Goal: Task Accomplishment & Management: Use online tool/utility

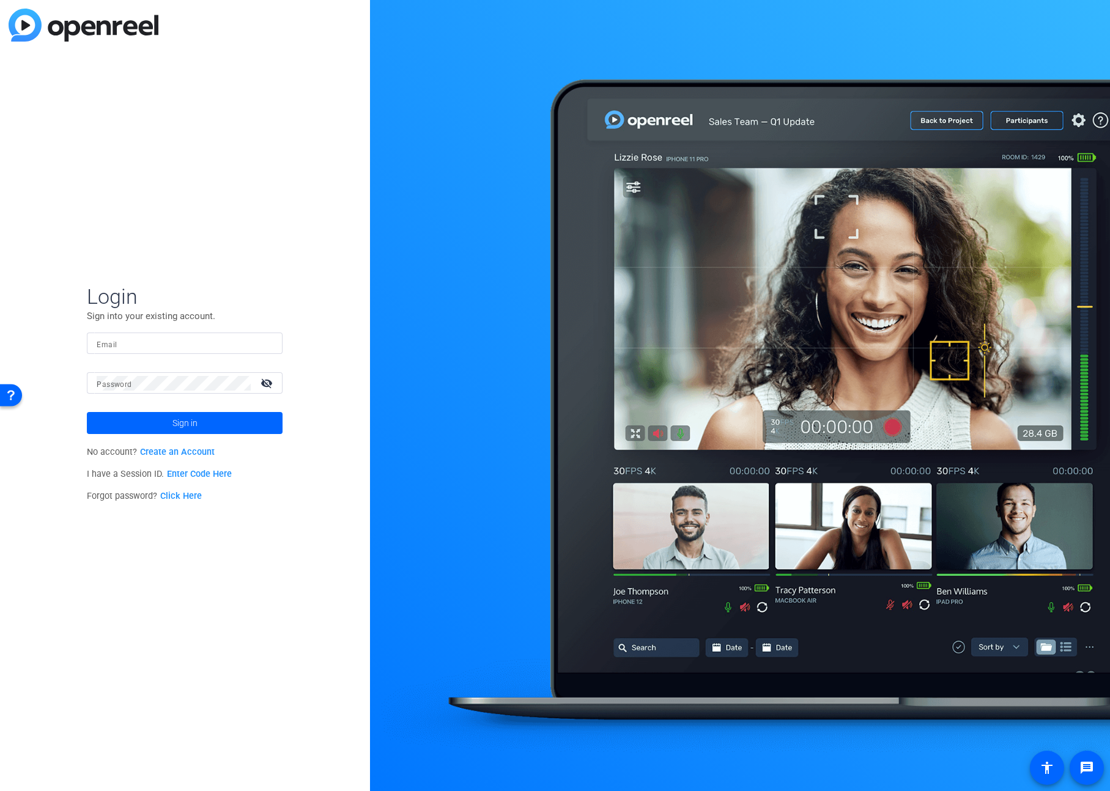
click at [216, 342] on input "Email" at bounding box center [185, 343] width 176 height 15
type input "najah.alhark@airbnb.com"
click at [87, 412] on button "Sign in" at bounding box center [185, 423] width 196 height 22
click at [195, 422] on span "Sign in" at bounding box center [184, 423] width 25 height 31
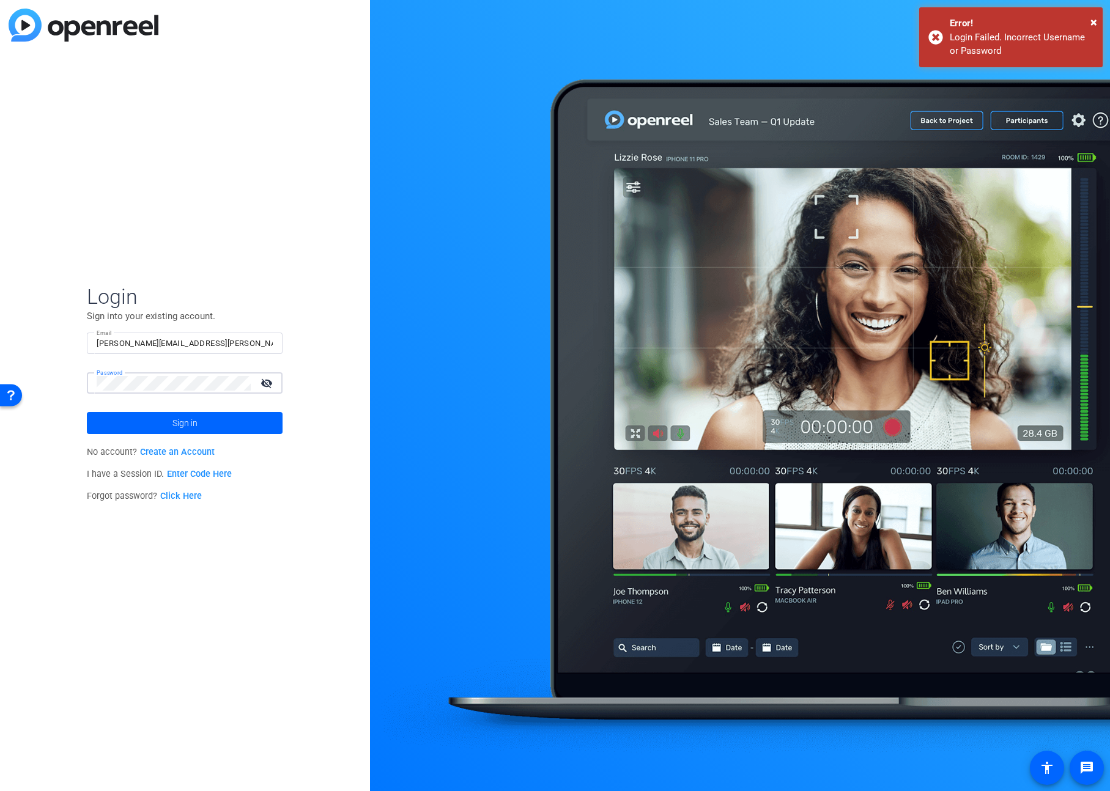
click at [66, 383] on div "Login Sign into your existing account. Email najah.alhark@airbnb.com Password v…" at bounding box center [185, 395] width 370 height 791
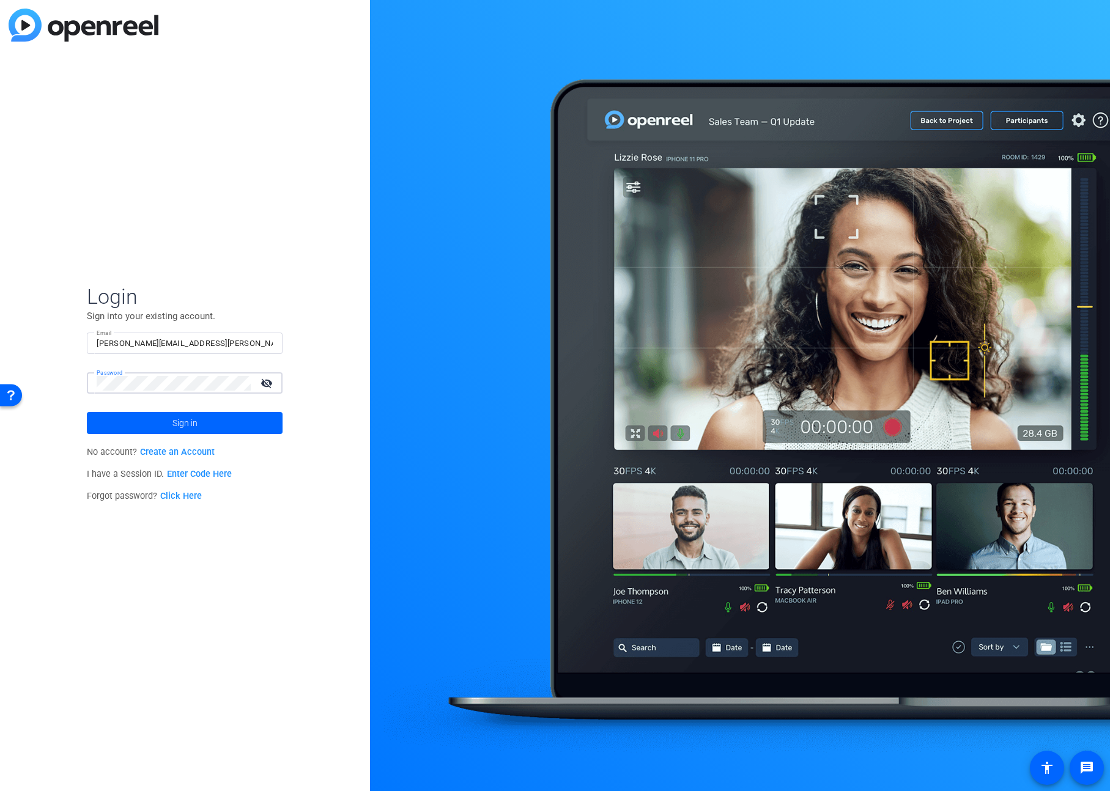
click at [87, 412] on button "Sign in" at bounding box center [185, 423] width 196 height 22
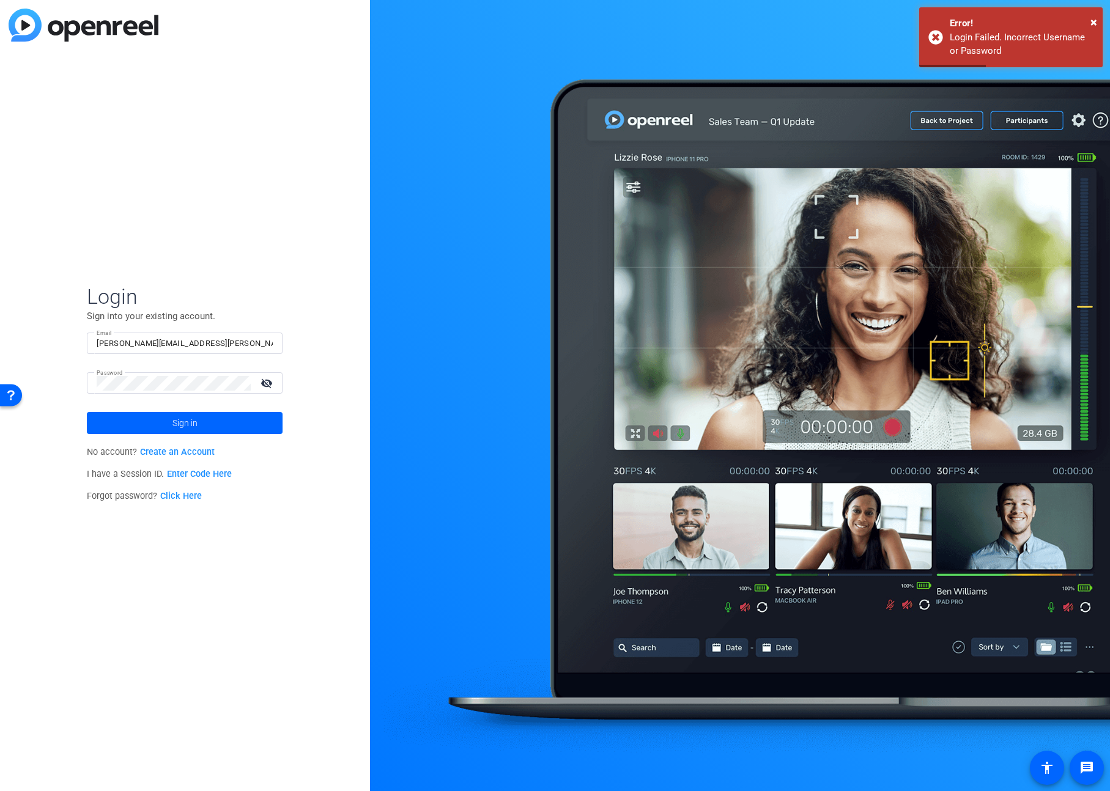
click at [179, 497] on link "Click Here" at bounding box center [181, 496] width 42 height 10
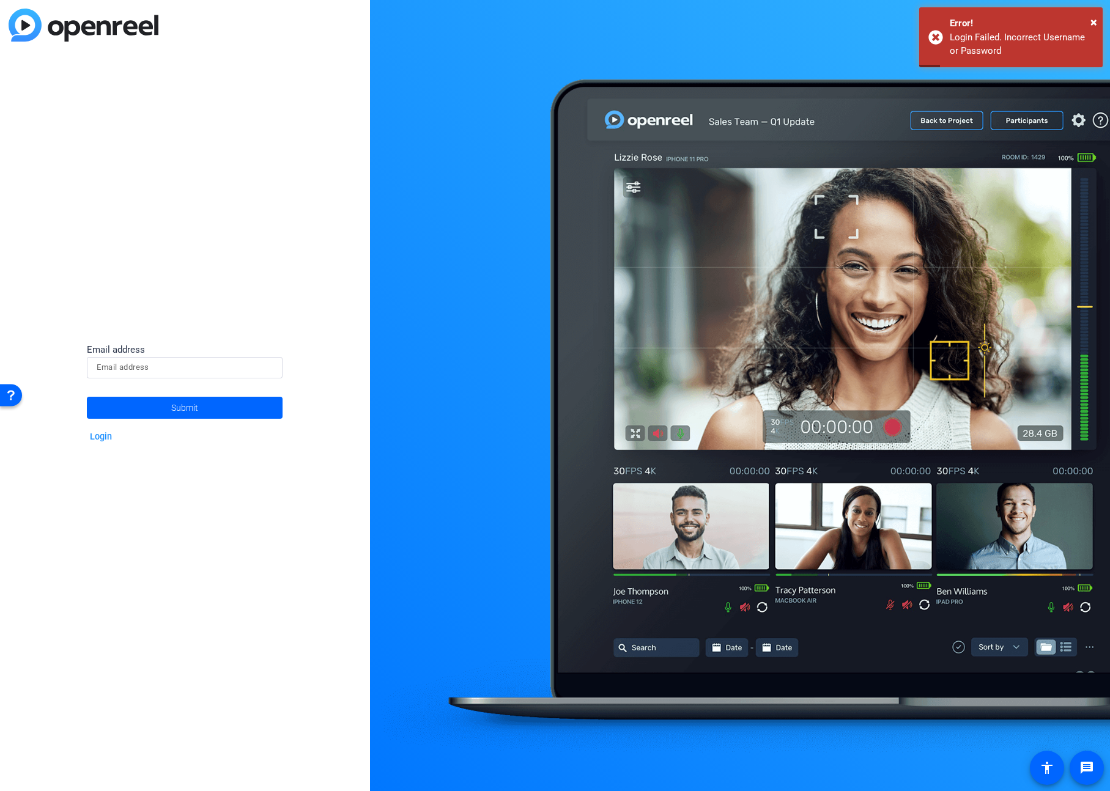
click at [179, 367] on input at bounding box center [185, 367] width 176 height 15
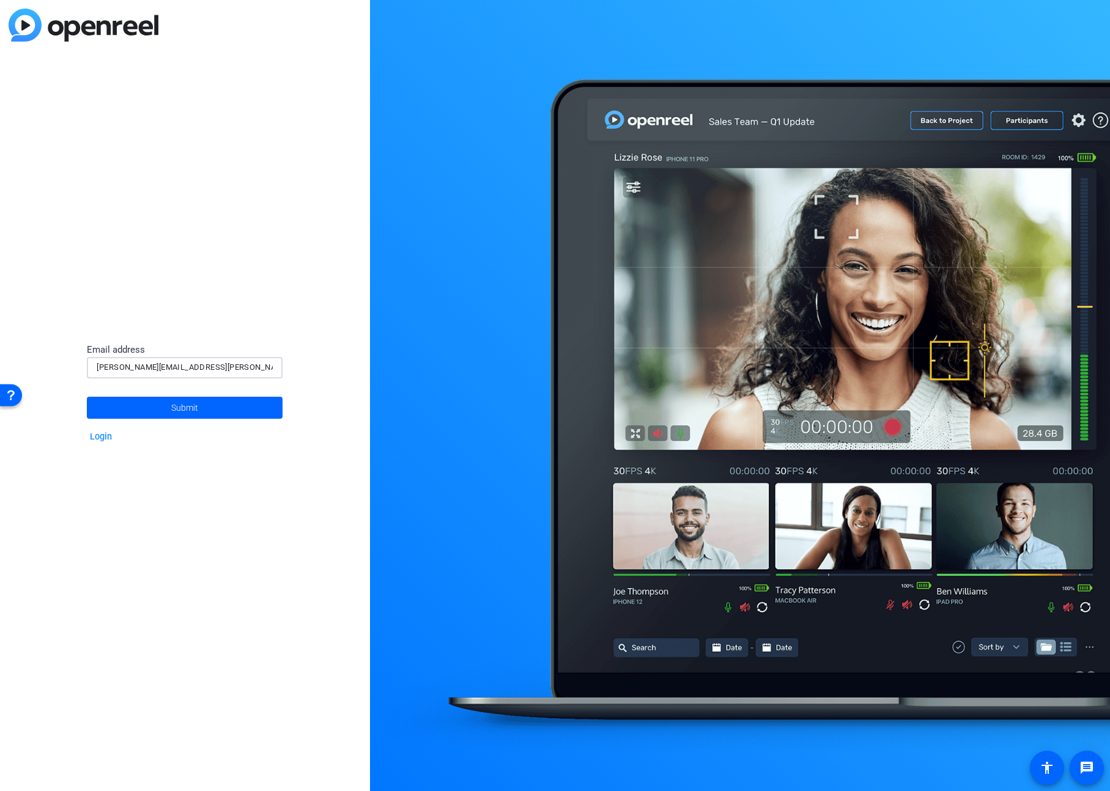
type input "najah.alhark@airbnb.com"
click at [87, 397] on button "Submit" at bounding box center [185, 408] width 196 height 22
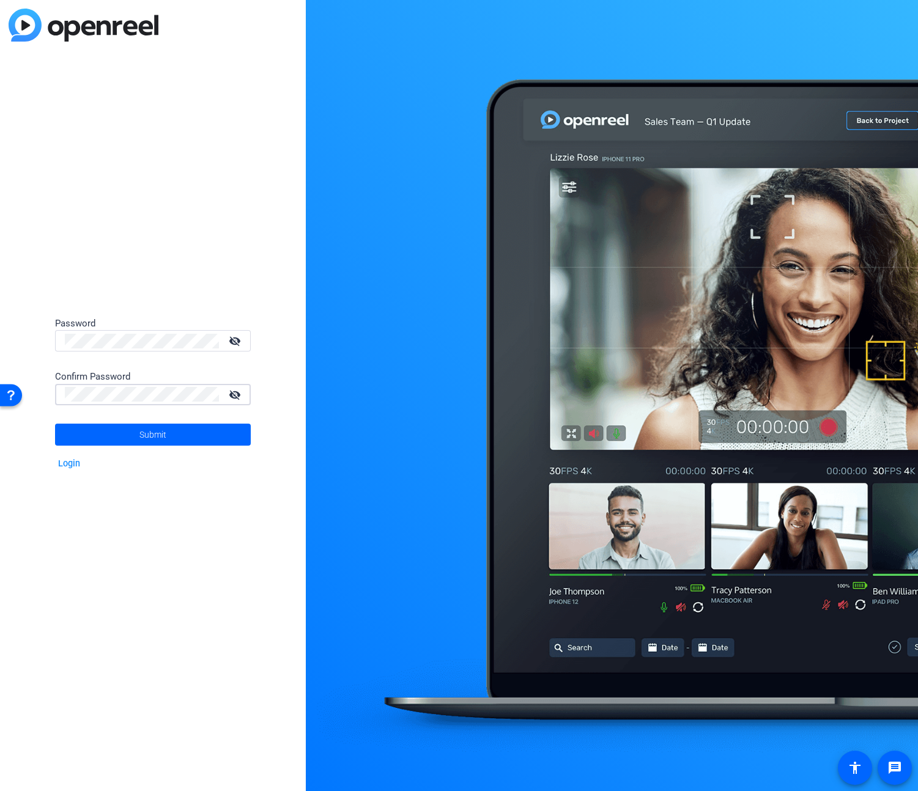
click at [55, 424] on button "Submit" at bounding box center [153, 435] width 196 height 22
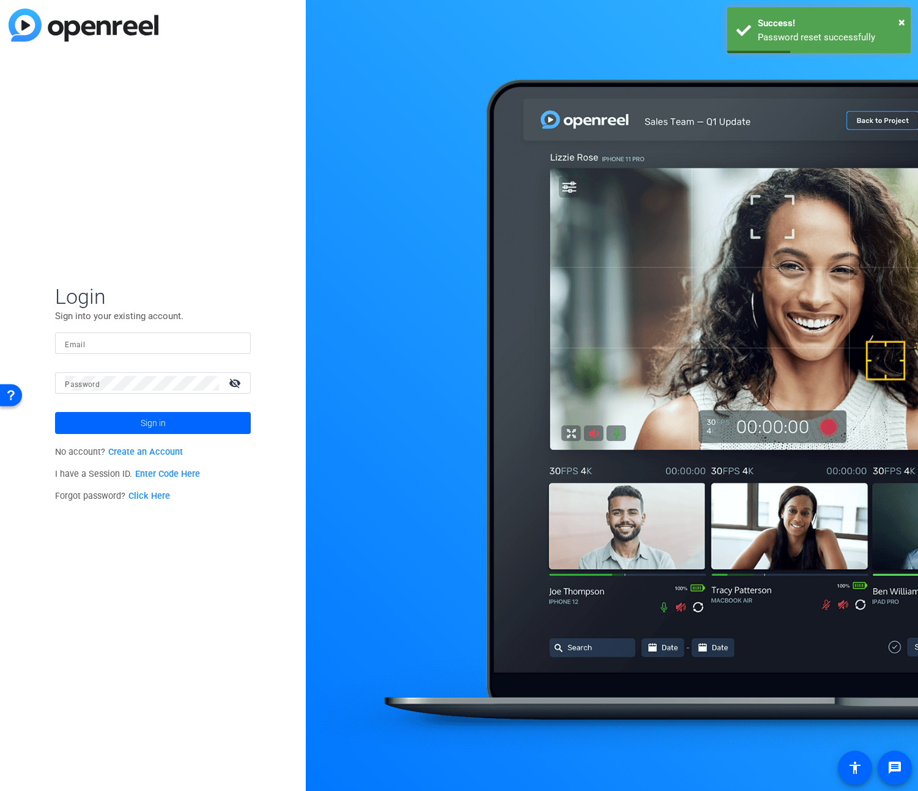
click at [114, 350] on input "Email" at bounding box center [153, 343] width 176 height 15
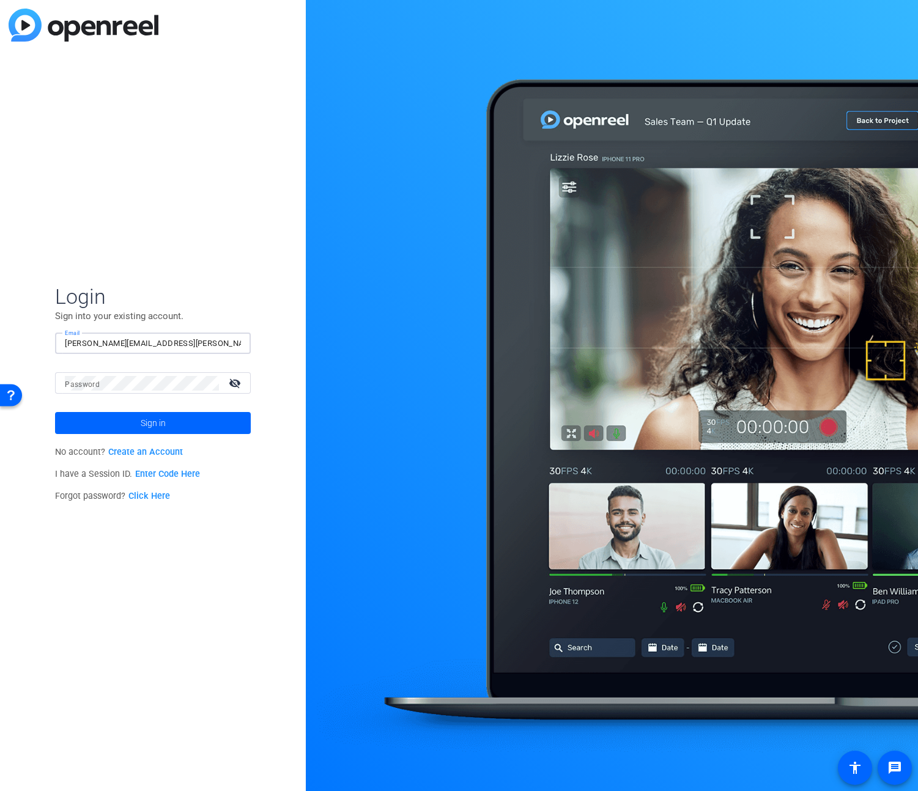
type input "najah.alhark@airbnb.com"
click at [98, 395] on mat-form-field "Password visibility_off" at bounding box center [153, 392] width 196 height 40
click at [55, 412] on button "Sign in" at bounding box center [153, 423] width 196 height 22
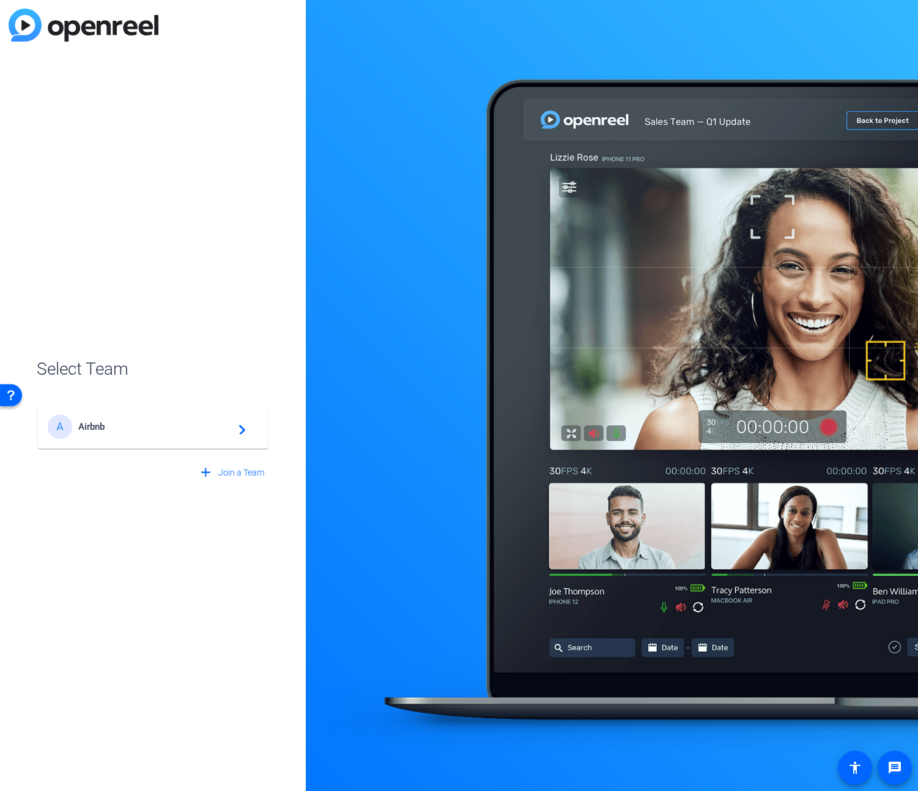
click at [171, 434] on div "A Airbnb navigate_next" at bounding box center [153, 427] width 210 height 24
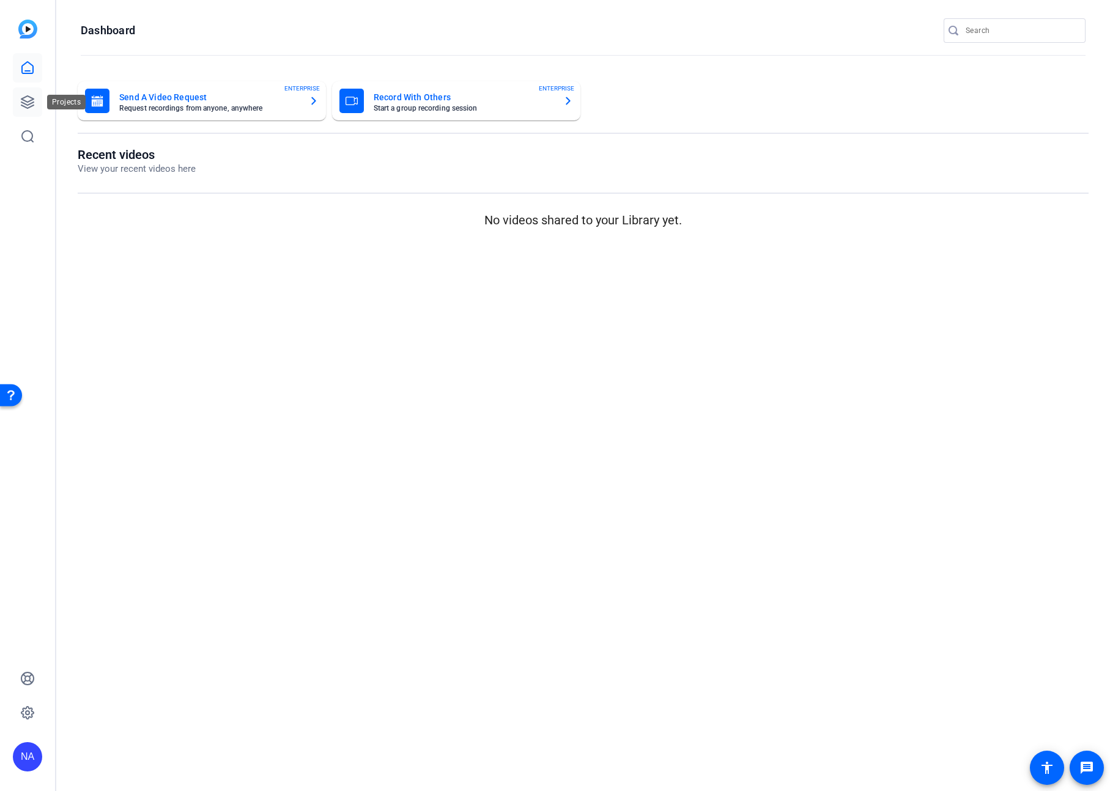
click at [24, 104] on icon at bounding box center [27, 102] width 12 height 12
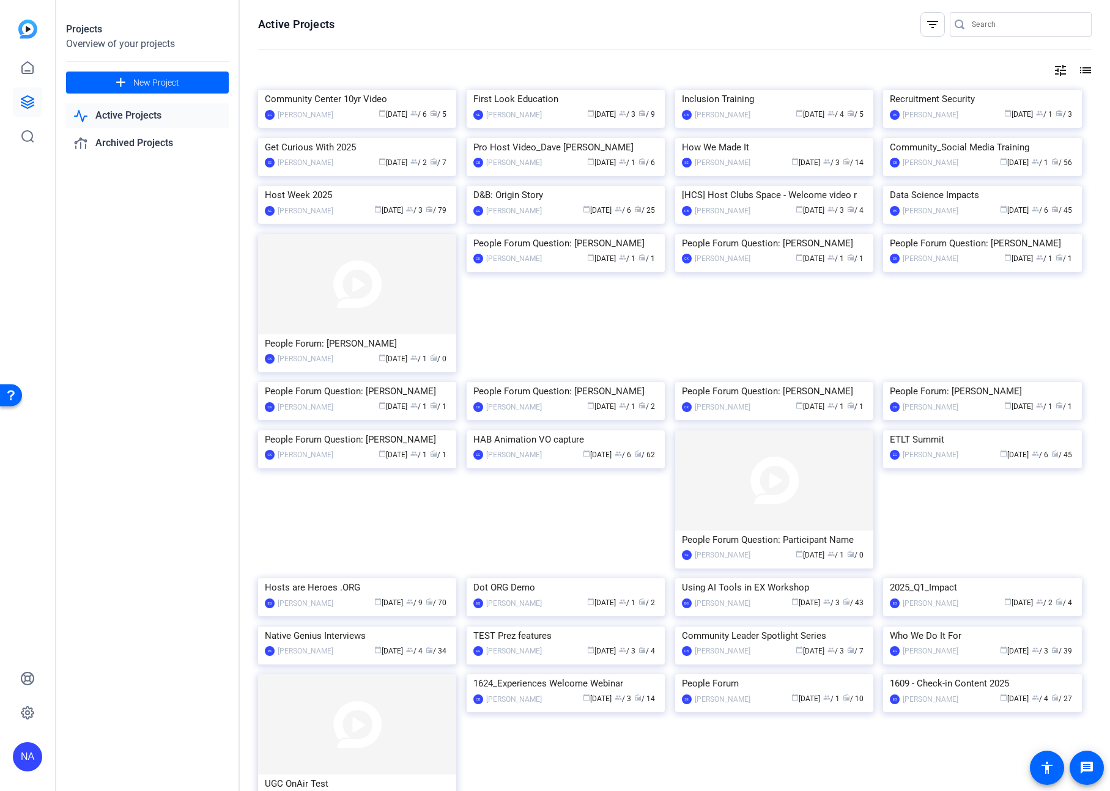
click at [153, 117] on link "Active Projects" at bounding box center [147, 115] width 163 height 25
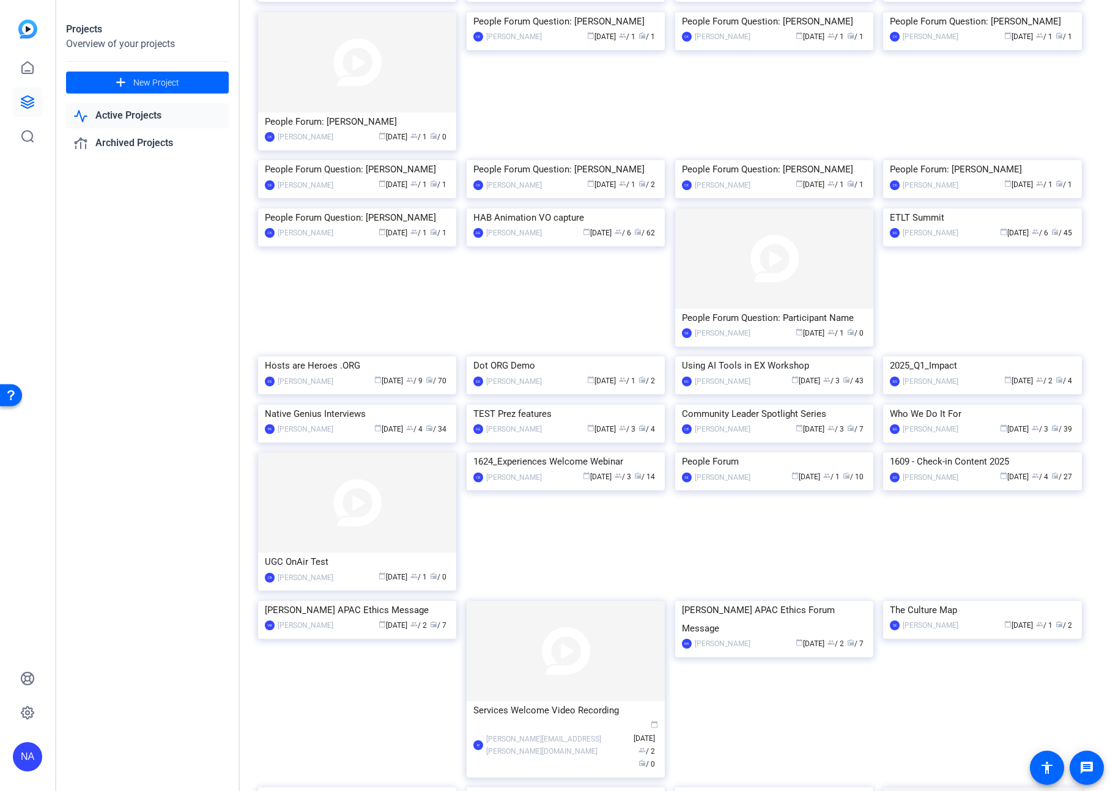
scroll to position [207, 0]
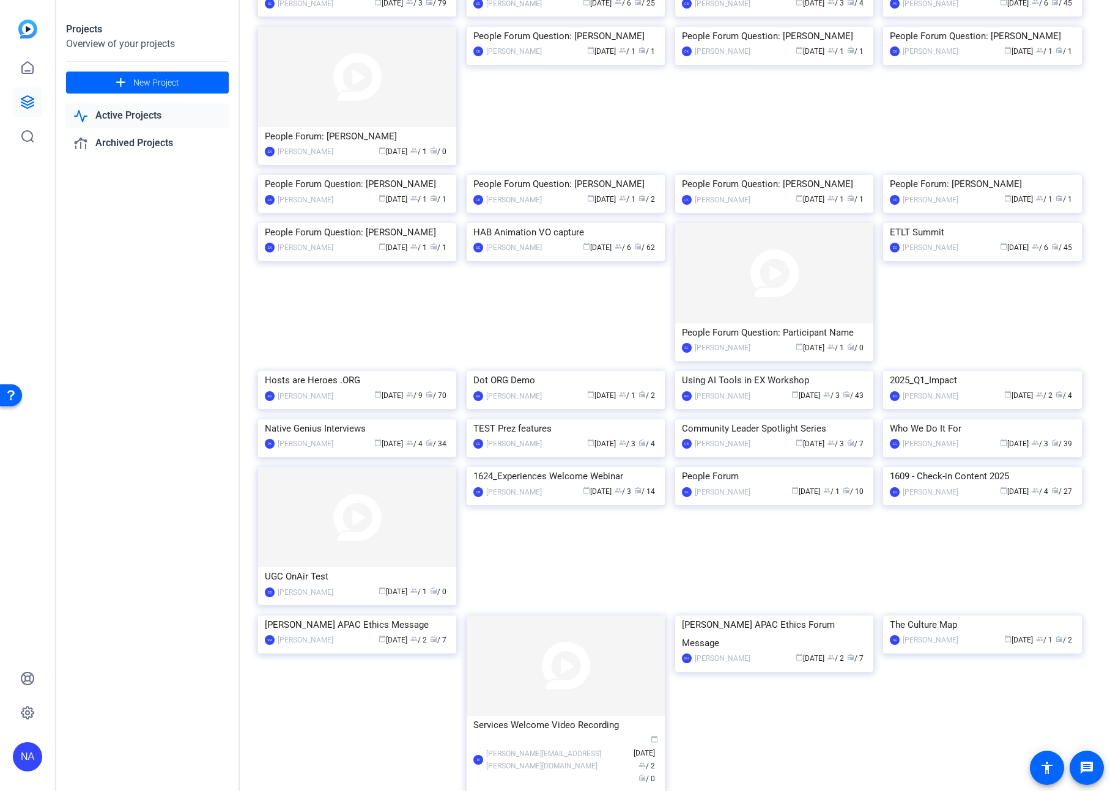
click at [146, 116] on link "Active Projects" at bounding box center [147, 115] width 163 height 25
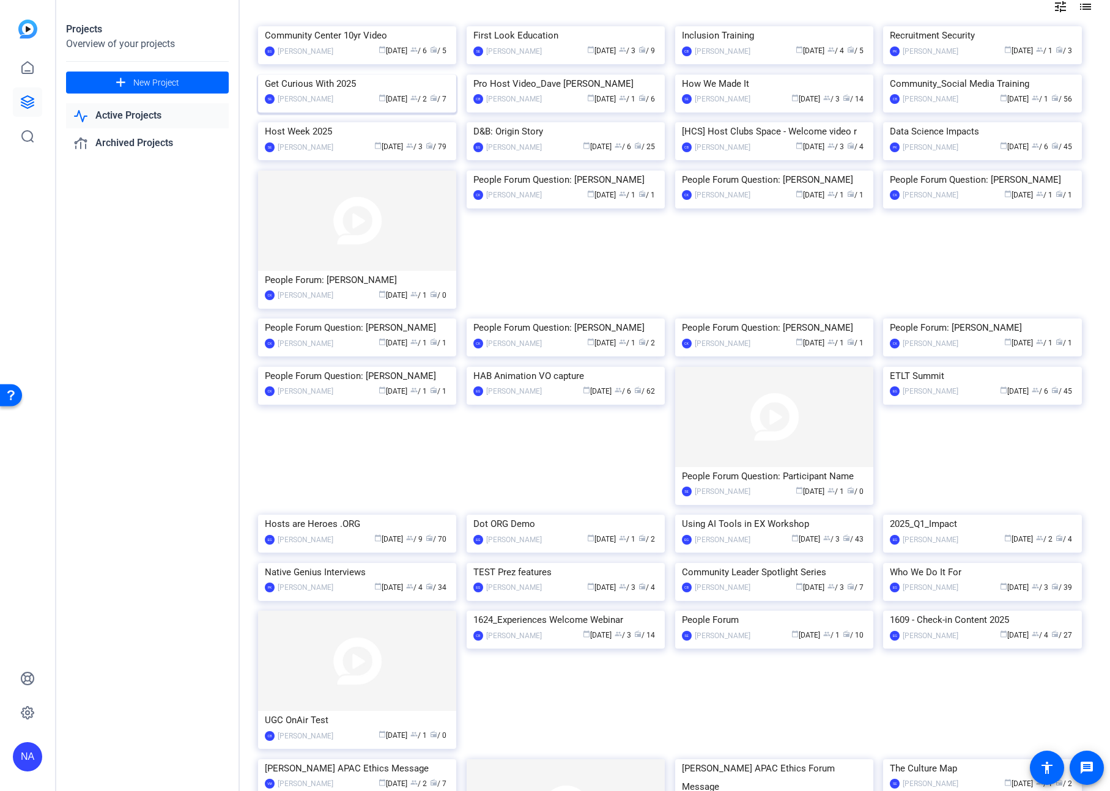
scroll to position [0, 0]
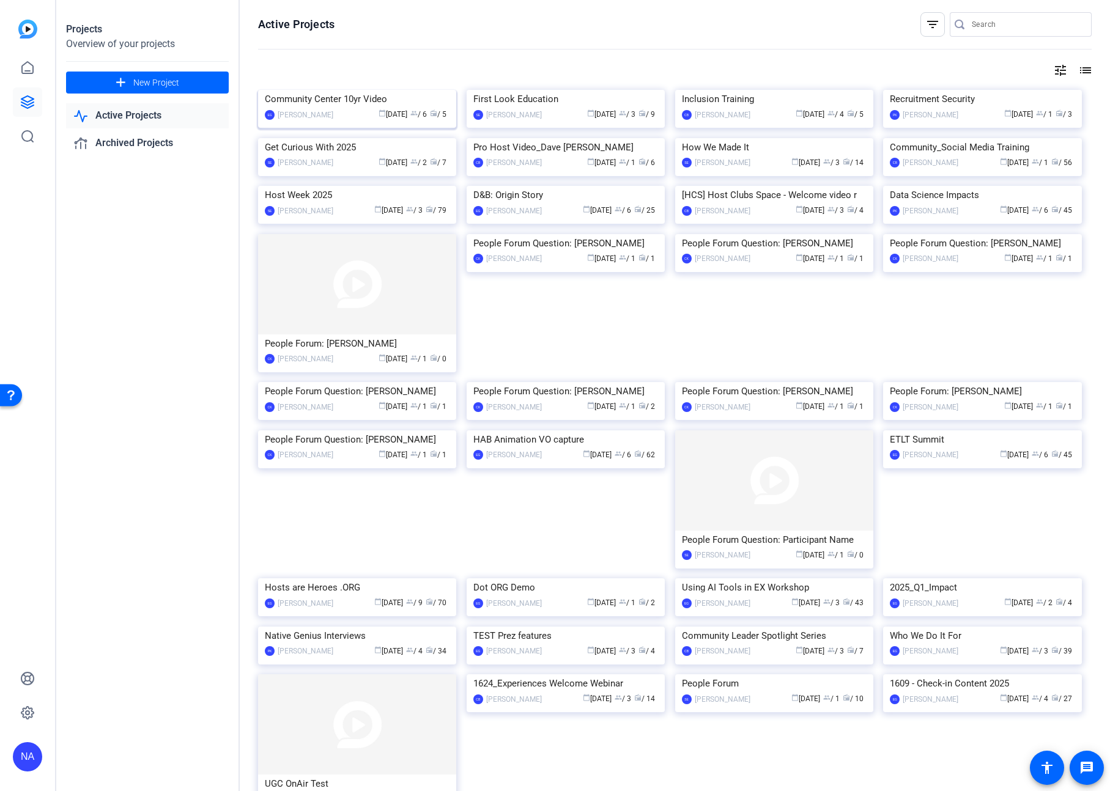
click at [332, 108] on div "Community Center 10yr Video" at bounding box center [357, 99] width 185 height 18
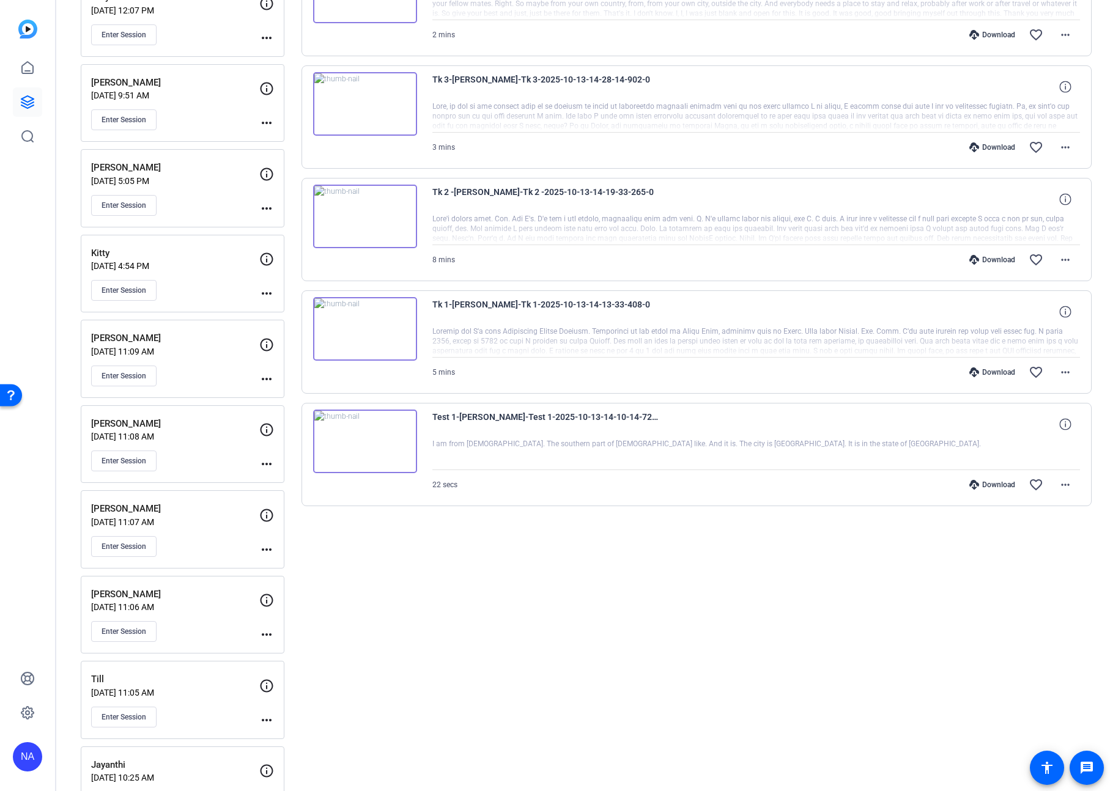
scroll to position [210, 0]
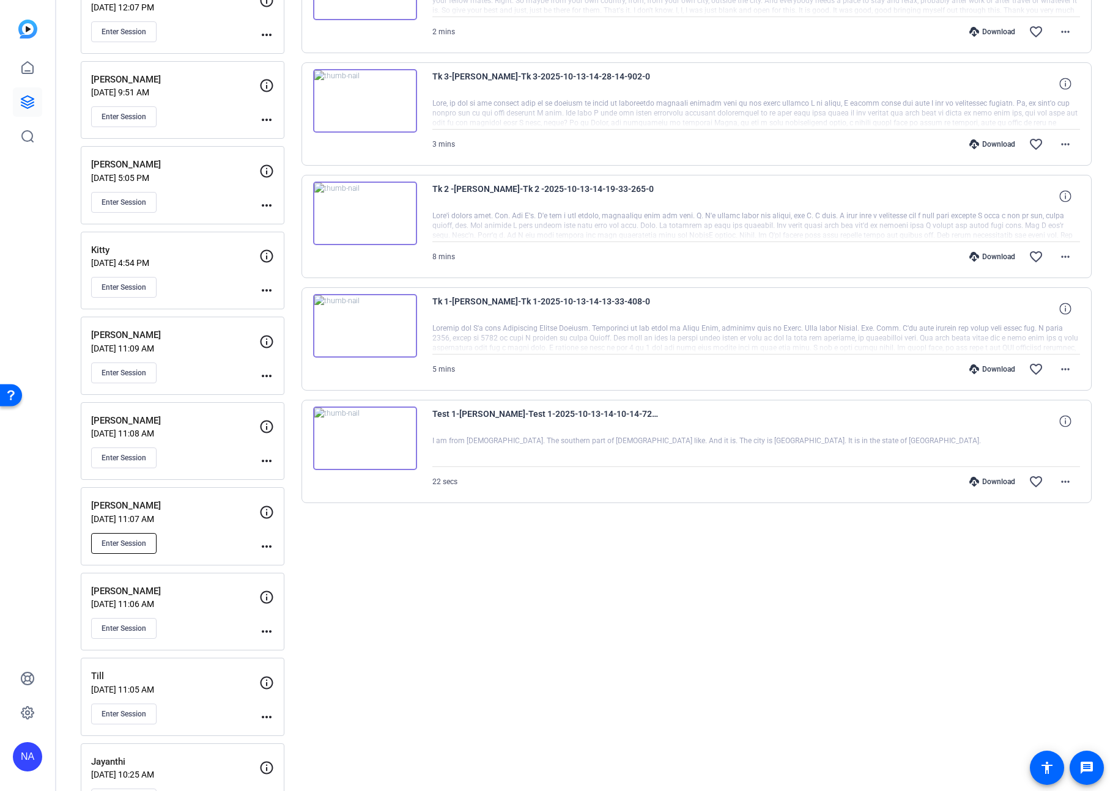
click at [139, 544] on span "Enter Session" at bounding box center [124, 544] width 45 height 10
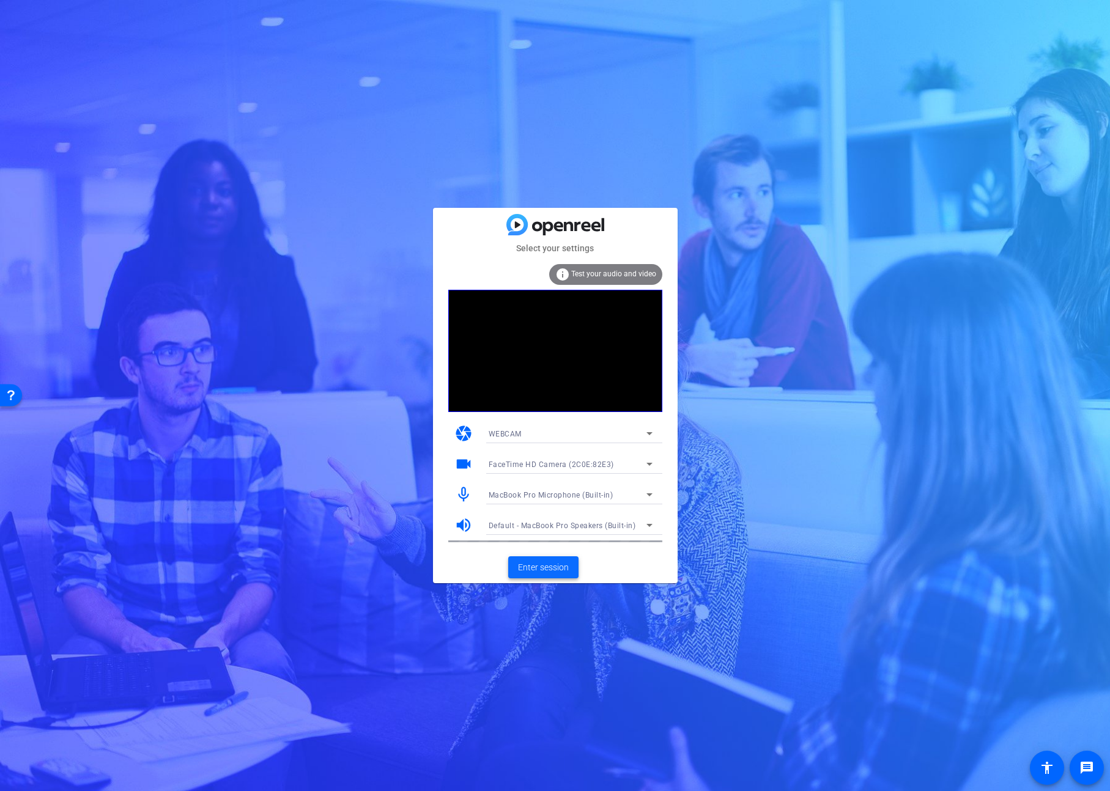
click at [544, 571] on span "Enter session" at bounding box center [543, 567] width 51 height 13
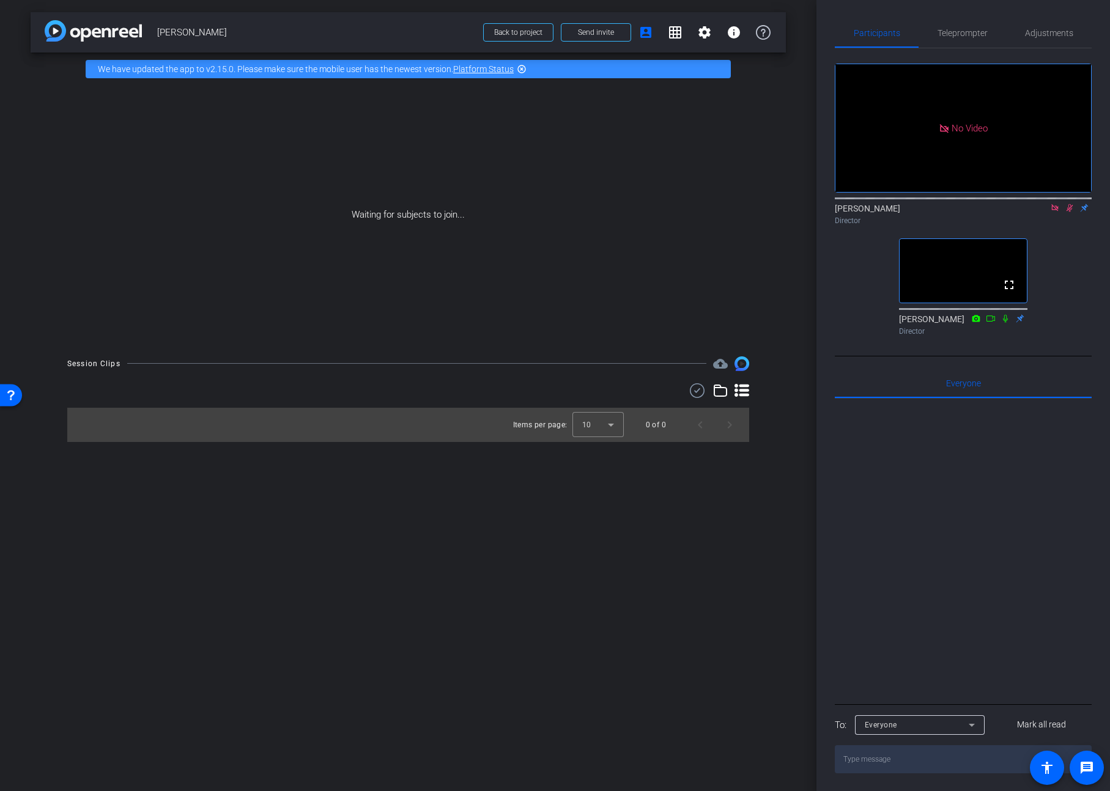
click at [1068, 212] on icon at bounding box center [1070, 208] width 10 height 9
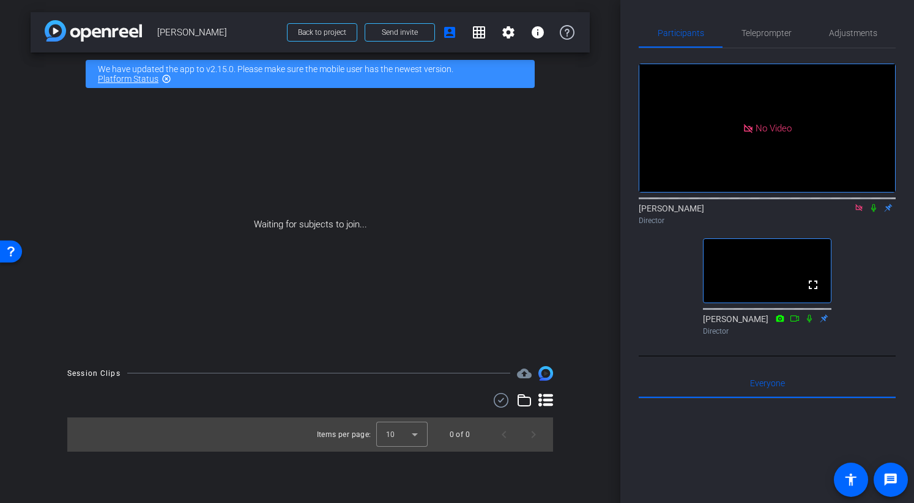
click at [855, 213] on mat-icon at bounding box center [858, 207] width 15 height 11
click at [643, 293] on div "fullscreen settings Najah Alhark flip Director fullscreen Erika Galeana Director" at bounding box center [766, 194] width 257 height 292
click at [812, 292] on mat-icon "fullscreen" at bounding box center [812, 285] width 15 height 15
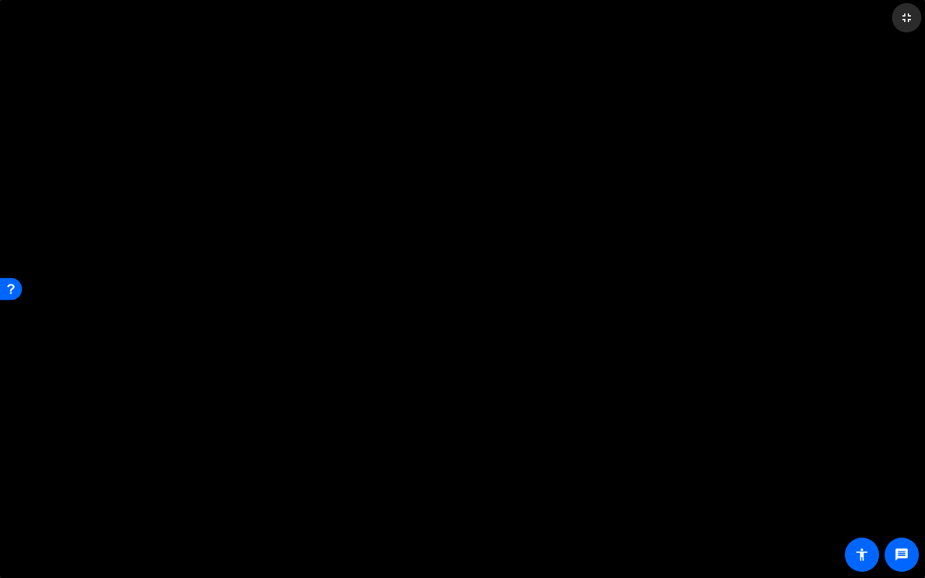
click at [908, 18] on mat-icon "fullscreen_exit" at bounding box center [906, 17] width 15 height 15
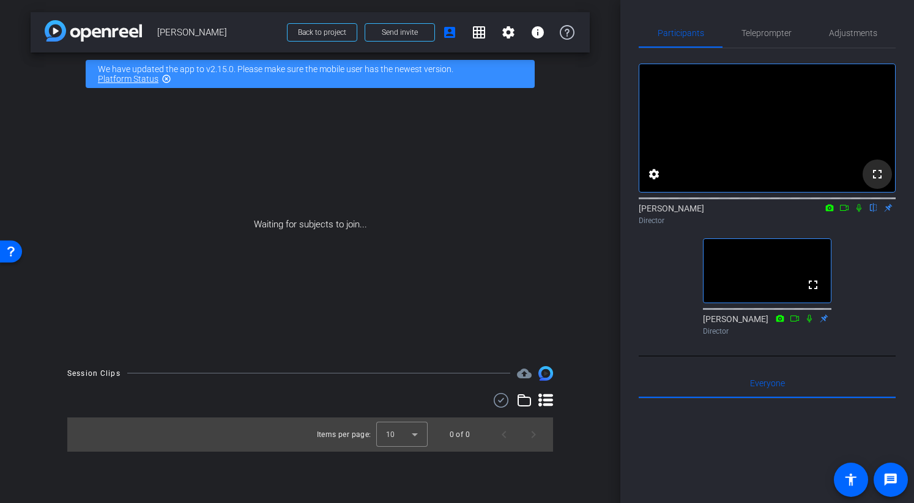
click at [875, 182] on mat-icon "fullscreen" at bounding box center [877, 174] width 15 height 15
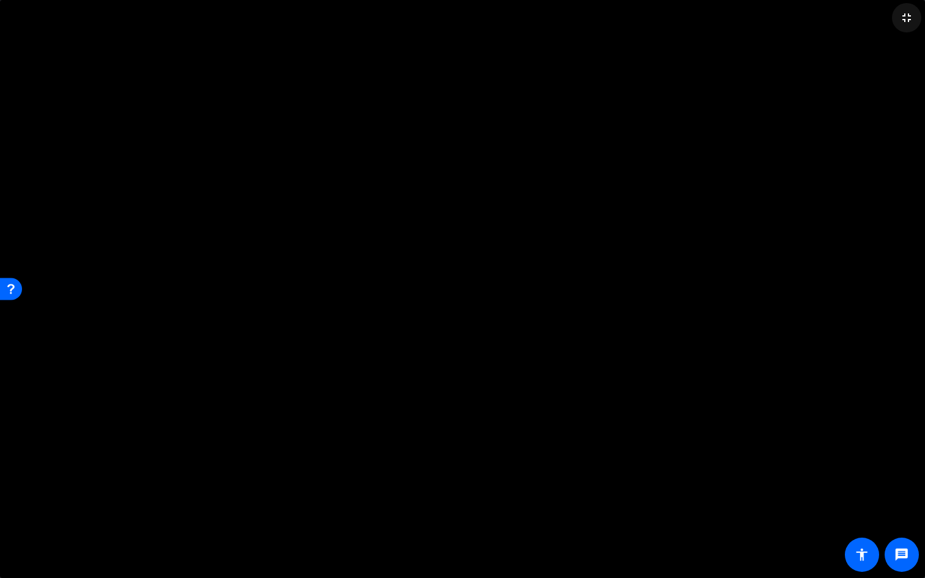
click at [902, 21] on mat-icon "fullscreen_exit" at bounding box center [906, 17] width 15 height 15
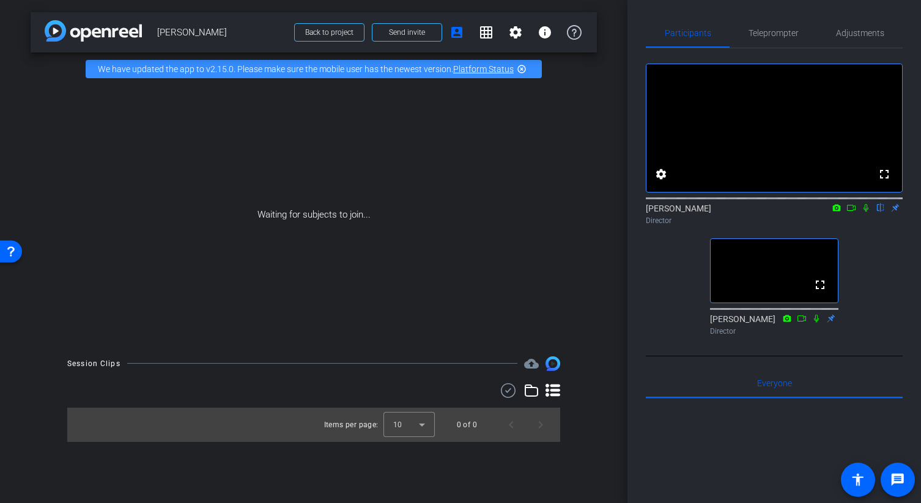
click at [626, 319] on div "arrow_back Elisabeth Back to project Send invite account_box grid_on settings i…" at bounding box center [313, 251] width 627 height 503
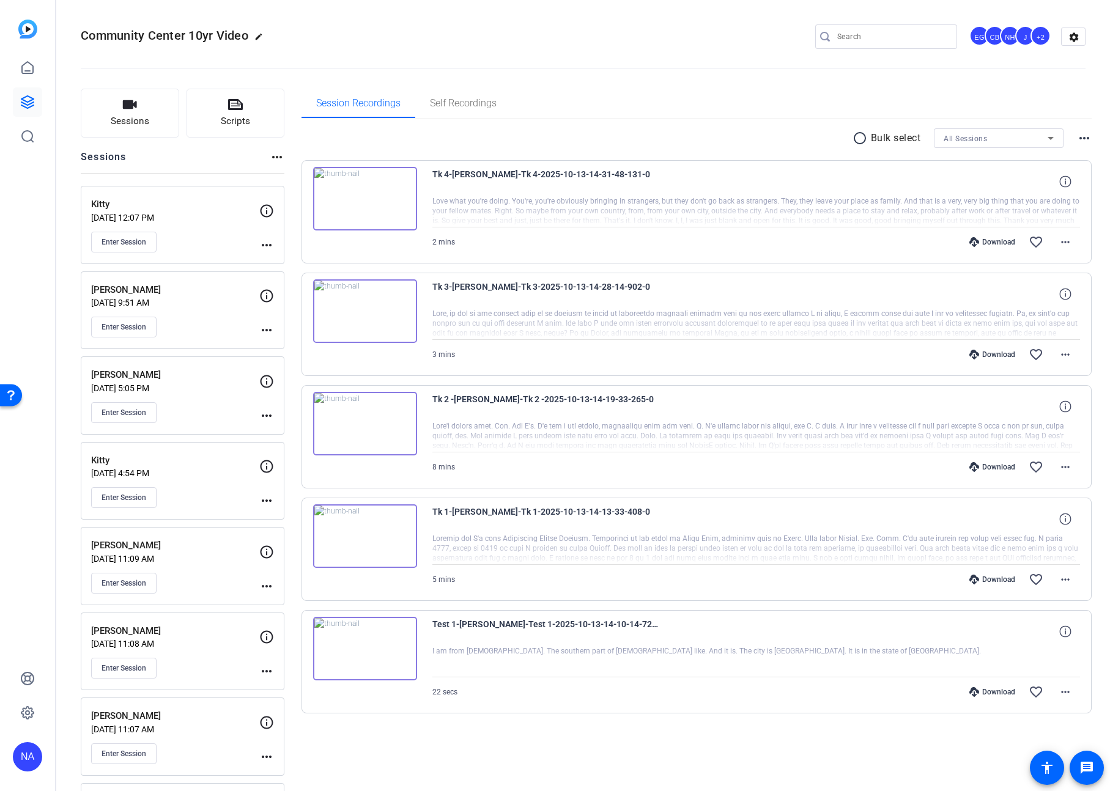
scroll to position [256, 0]
